Goal: Find specific page/section: Find specific page/section

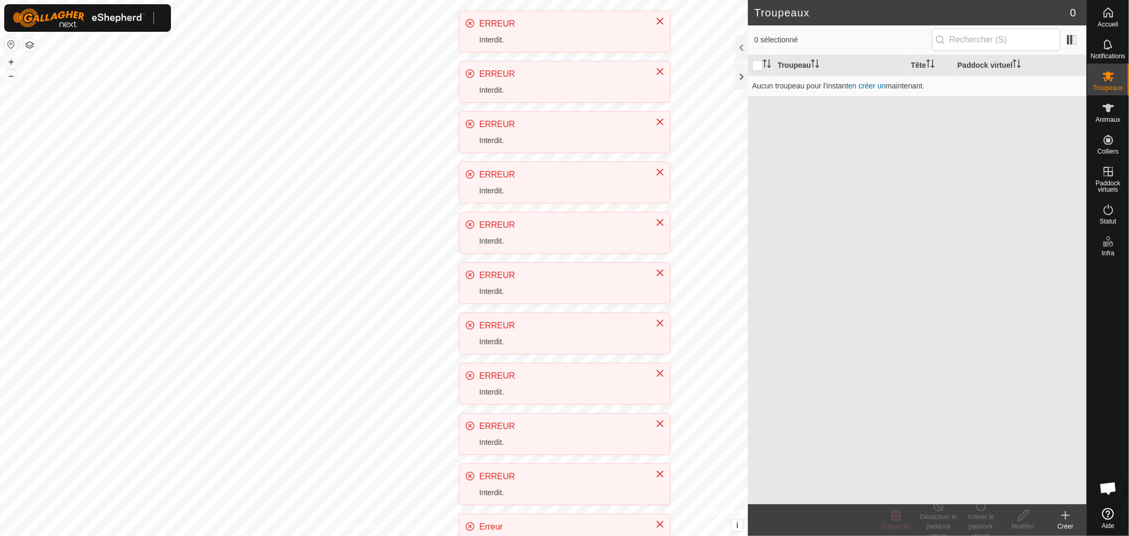
scroll to position [220, 0]
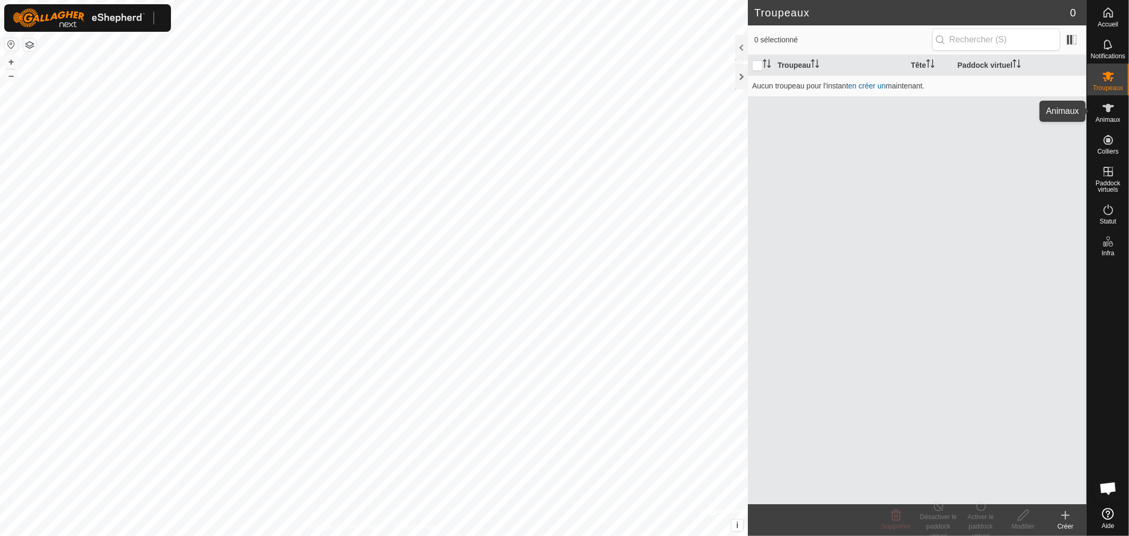
click at [1100, 113] on es-animals-svg-icon at bounding box center [1108, 108] width 19 height 17
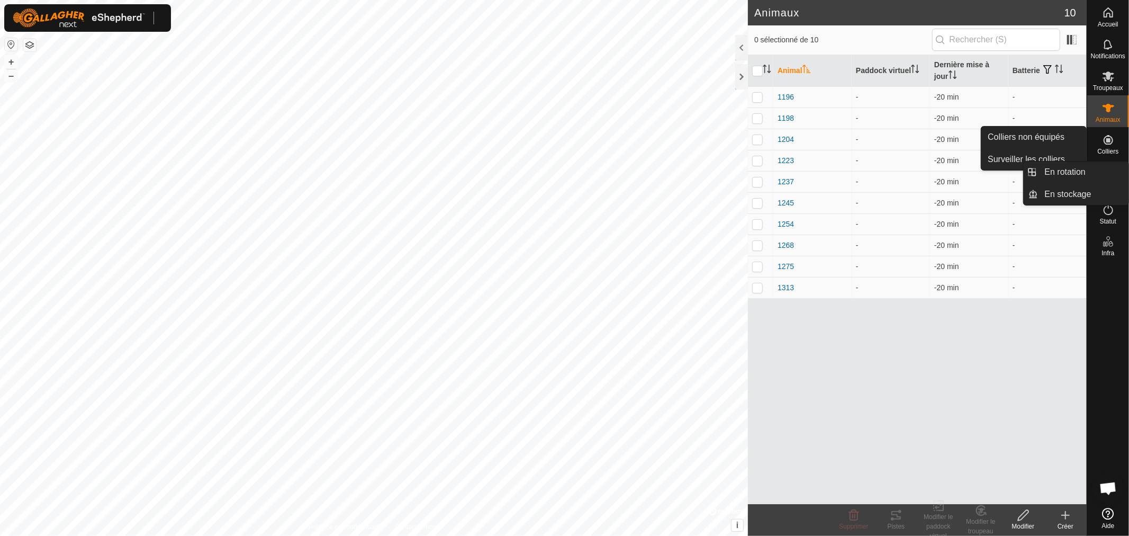
click at [1105, 159] on div "Paddock virtuels" at bounding box center [1109, 178] width 42 height 38
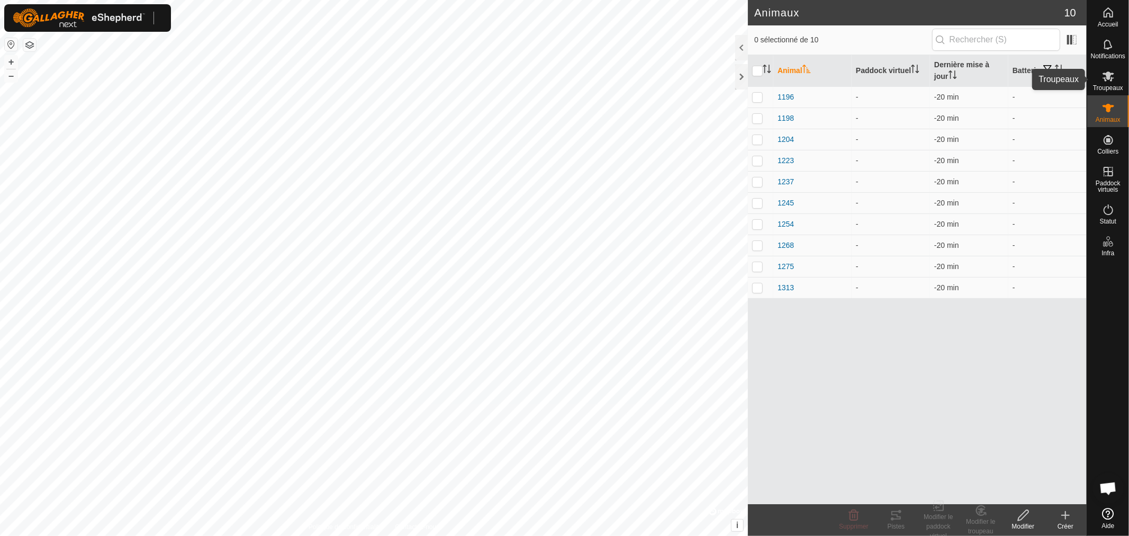
click at [1114, 79] on icon at bounding box center [1108, 76] width 13 height 13
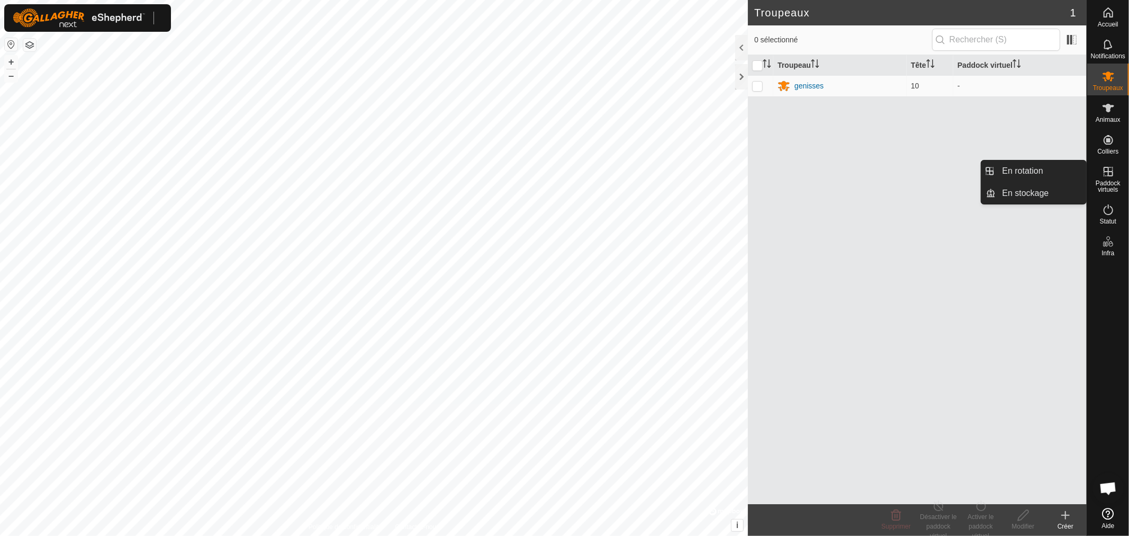
click at [1108, 173] on icon at bounding box center [1109, 172] width 10 height 10
click at [1028, 171] on link "En rotation" at bounding box center [1042, 170] width 91 height 21
